Goal: Find specific page/section

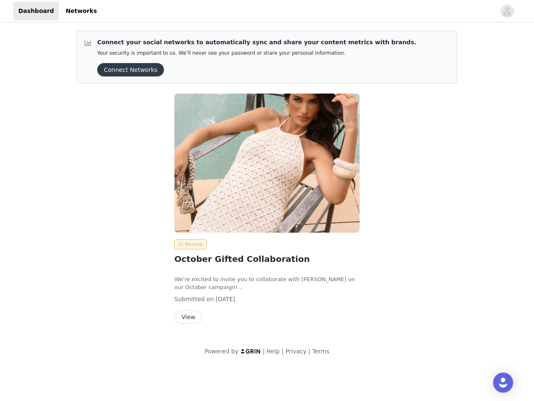
click at [267, 183] on img at bounding box center [266, 162] width 185 height 139
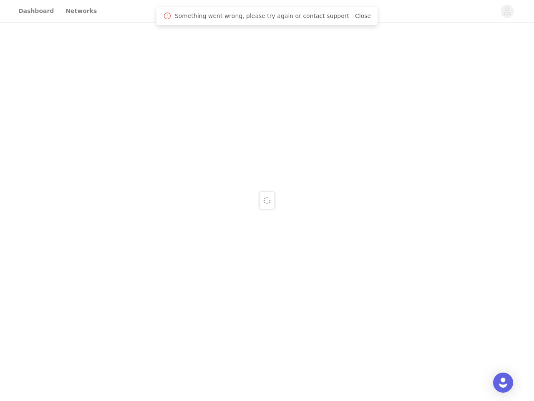
click at [508, 11] on div at bounding box center [267, 200] width 534 height 401
click at [128, 70] on div at bounding box center [267, 200] width 534 height 401
click at [267, 163] on div at bounding box center [267, 200] width 534 height 401
click at [189, 244] on div at bounding box center [267, 200] width 534 height 401
click at [188, 317] on div at bounding box center [267, 200] width 534 height 401
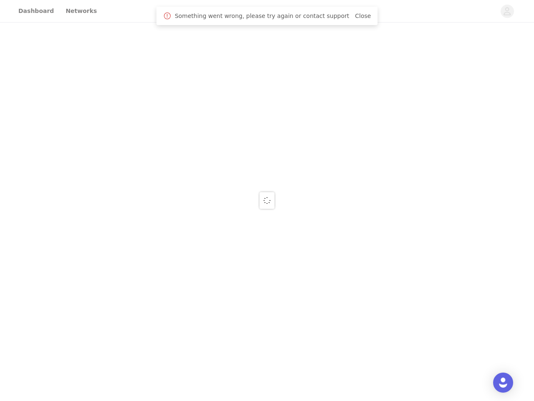
click at [503, 382] on img "Open Intercom Messenger" at bounding box center [503, 382] width 10 height 10
